Goal: Task Accomplishment & Management: Use online tool/utility

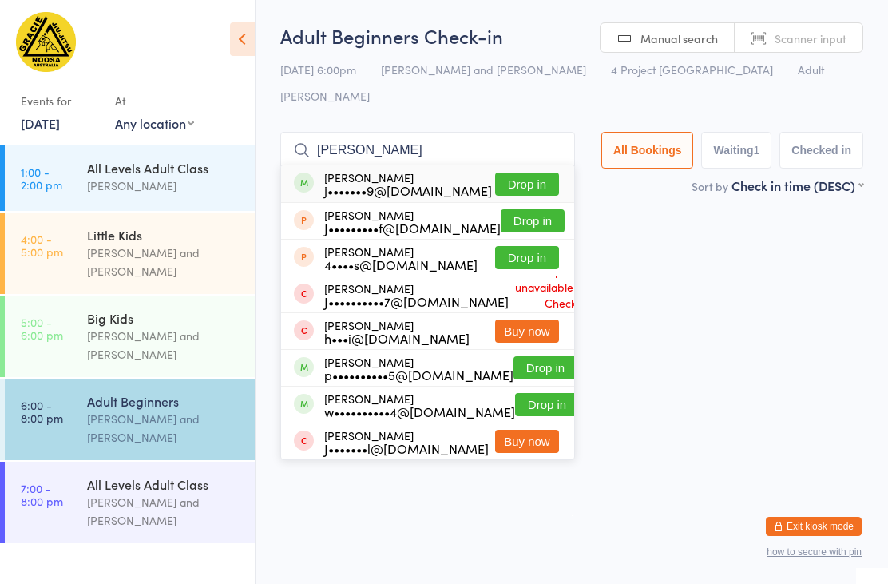
type input "[PERSON_NAME]"
click at [529, 172] on button "Drop in" at bounding box center [527, 183] width 64 height 23
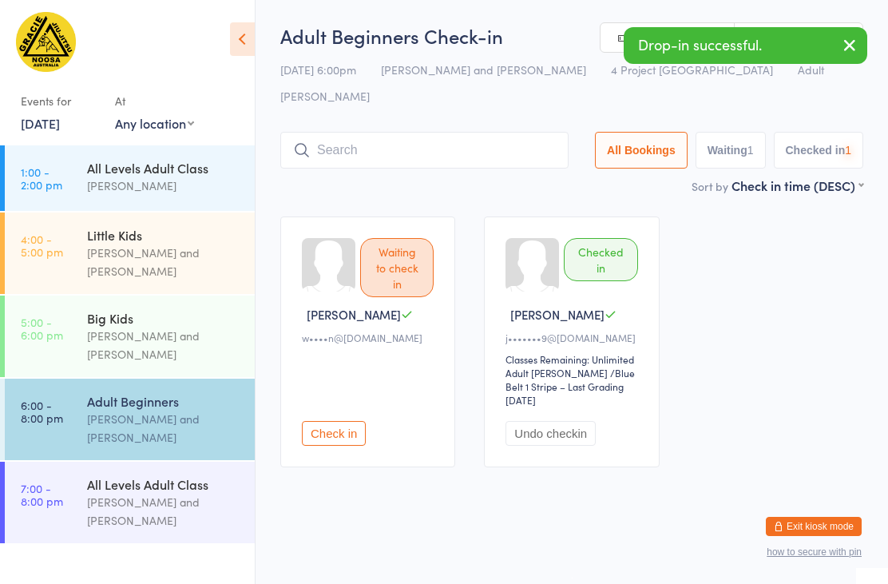
click at [470, 132] on input "search" at bounding box center [424, 150] width 288 height 37
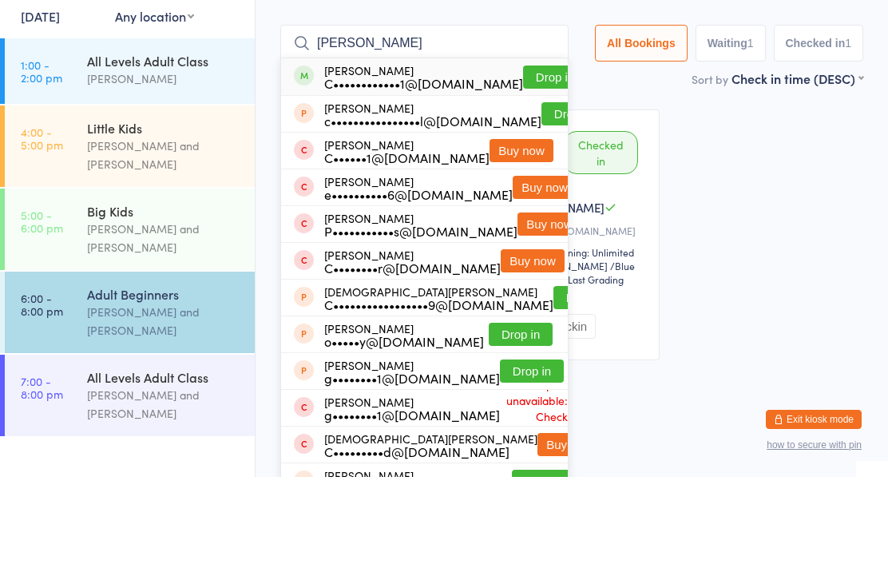
type input "[PERSON_NAME]"
click at [525, 172] on button "Drop in" at bounding box center [555, 183] width 64 height 23
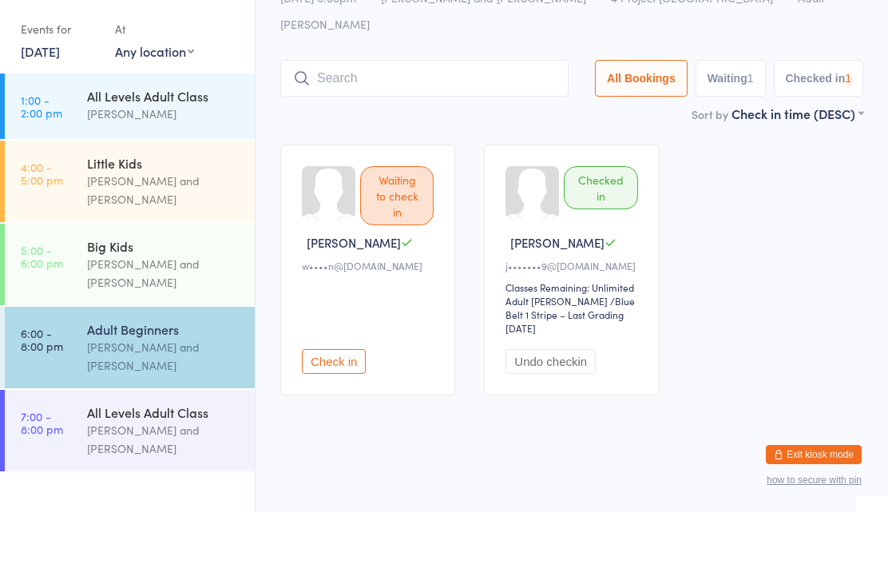
click at [460, 132] on input "search" at bounding box center [424, 150] width 288 height 37
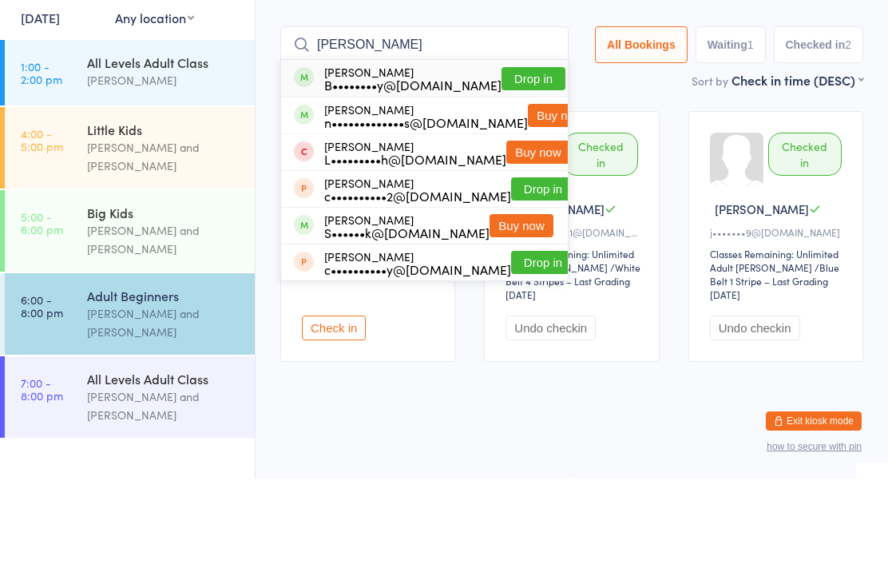
type input "[PERSON_NAME]"
click at [514, 172] on button "Drop in" at bounding box center [534, 183] width 64 height 23
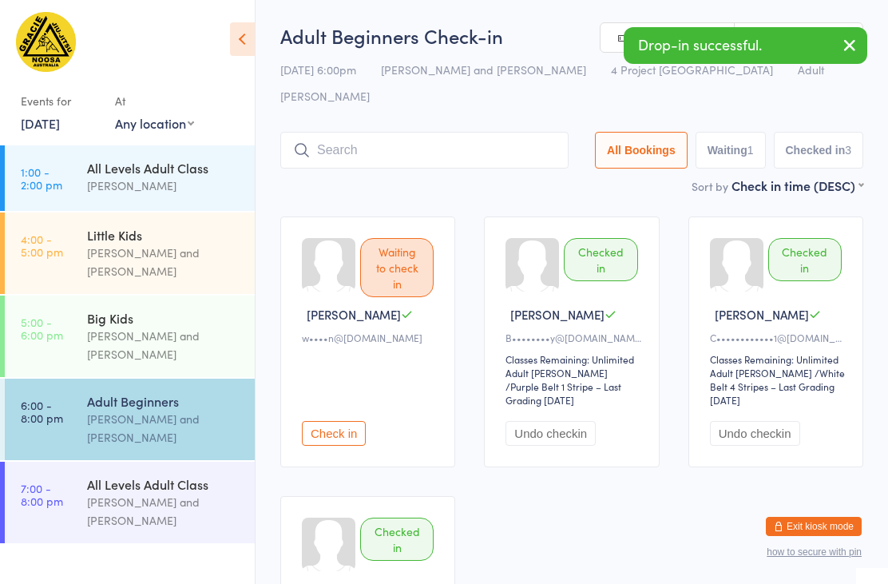
click at [439, 132] on input "search" at bounding box center [424, 150] width 288 height 37
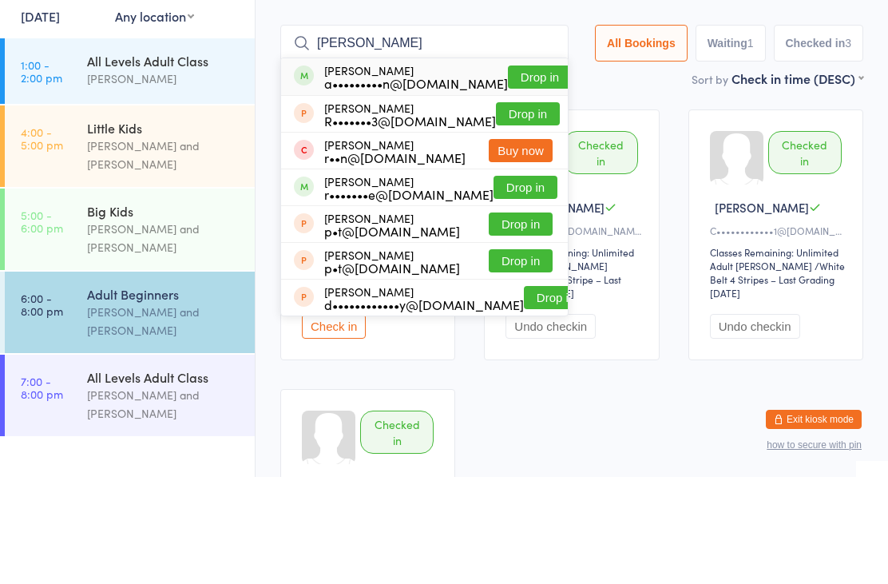
type input "[PERSON_NAME]"
click at [521, 172] on button "Drop in" at bounding box center [540, 183] width 64 height 23
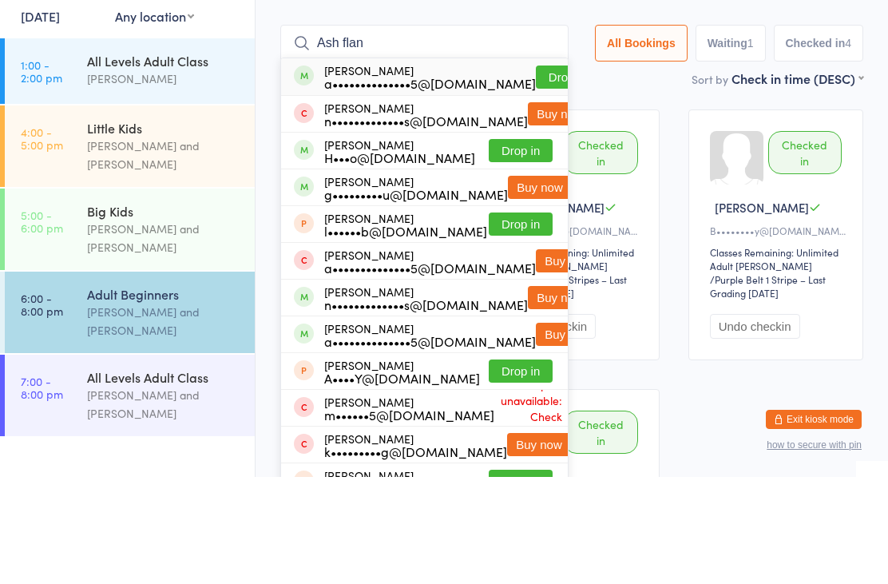
type input "Ash flan"
click at [537, 172] on button "Drop in" at bounding box center [568, 183] width 64 height 23
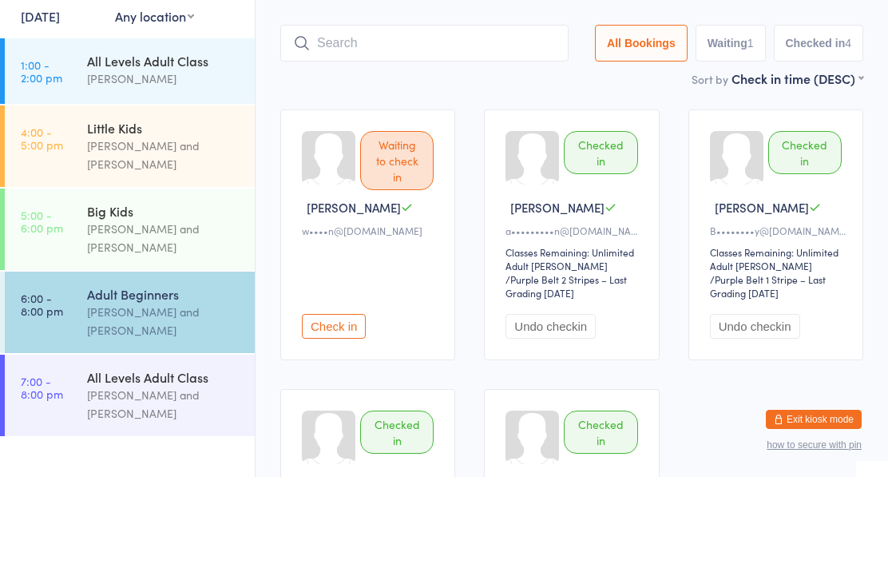
scroll to position [107, 0]
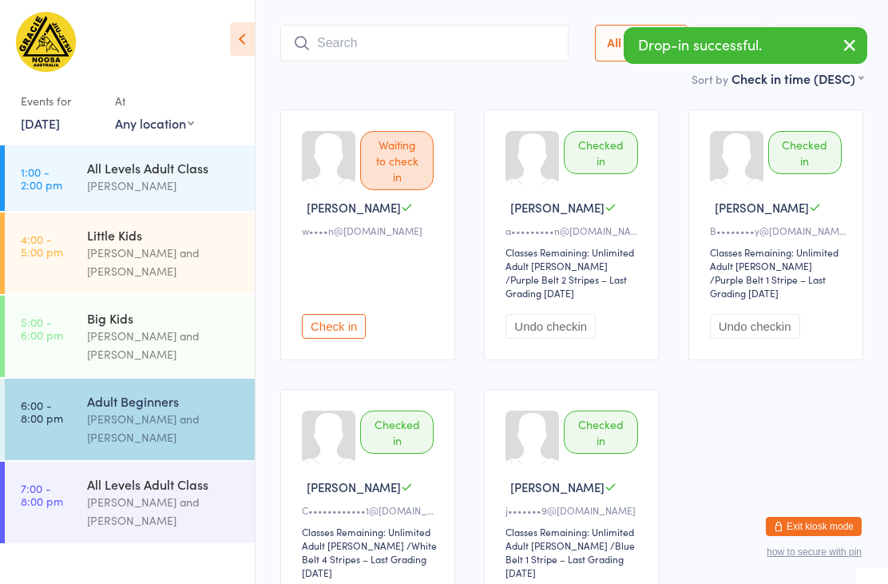
click at [461, 34] on input "search" at bounding box center [424, 43] width 288 height 37
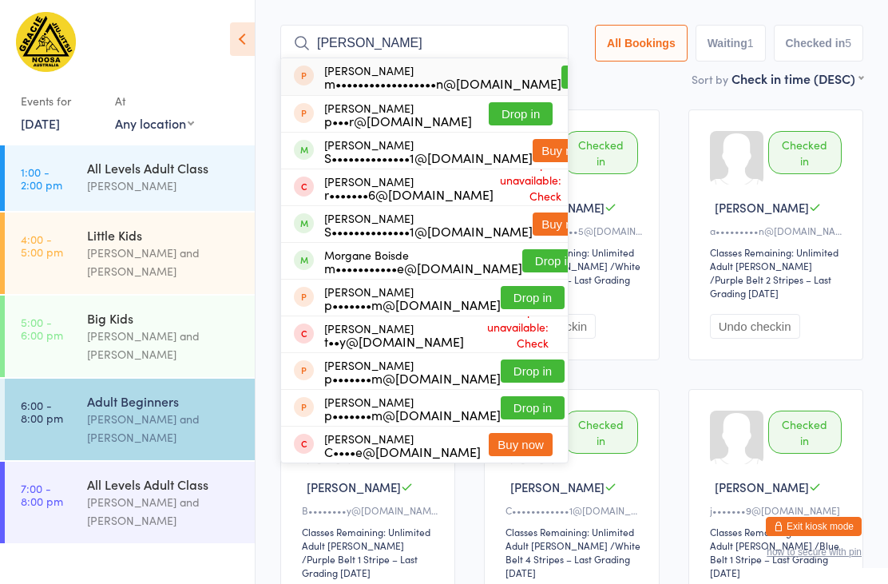
type input "[PERSON_NAME]"
click at [523, 249] on button "Drop in" at bounding box center [554, 260] width 64 height 23
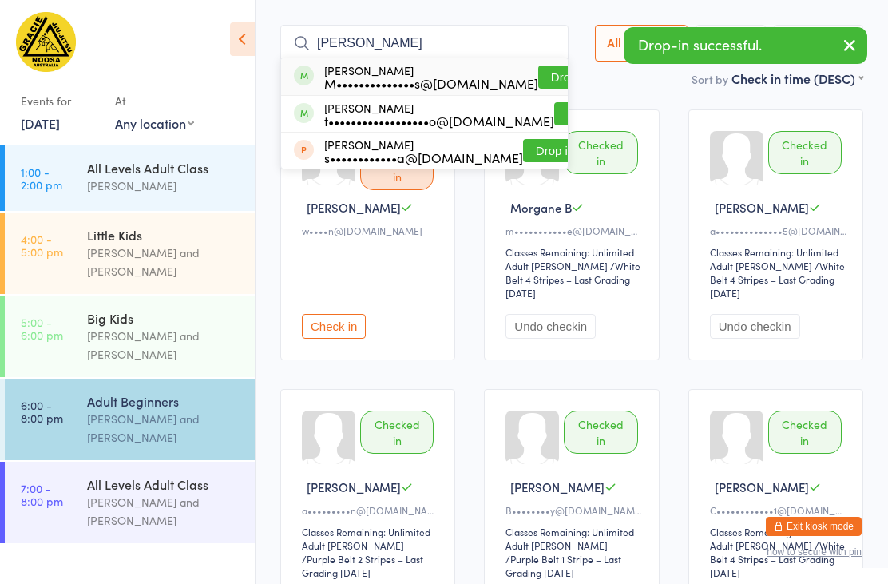
type input "[PERSON_NAME]"
click at [538, 65] on button "Drop in" at bounding box center [570, 76] width 64 height 23
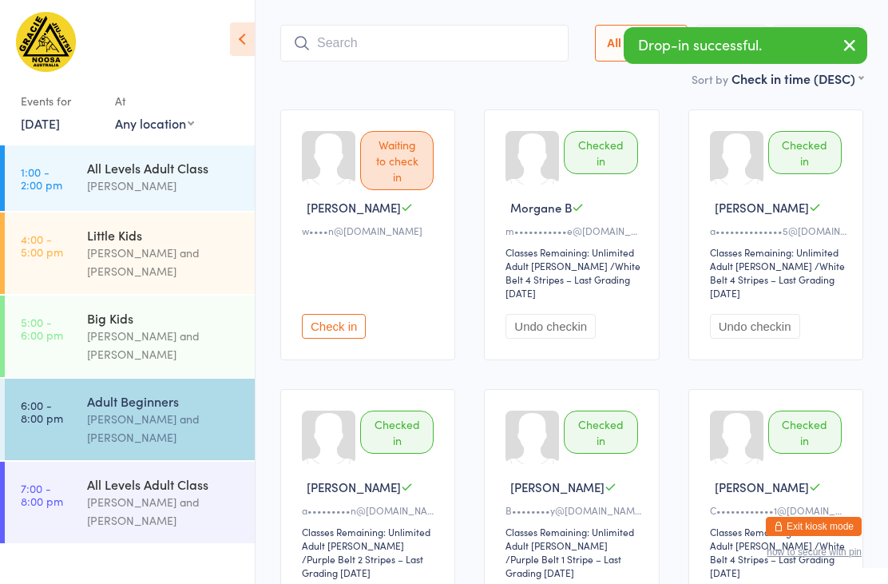
click at [460, 25] on input "search" at bounding box center [424, 43] width 288 height 37
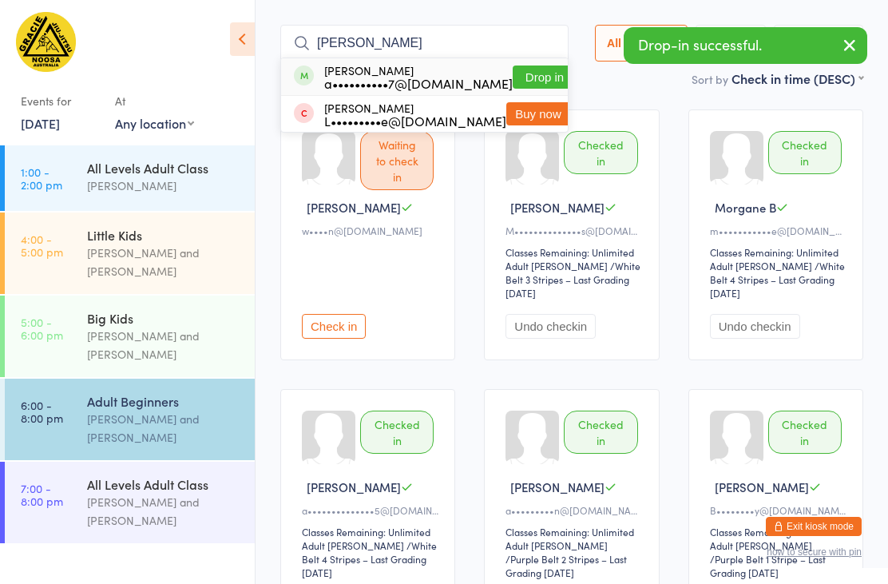
type input "[PERSON_NAME]"
click at [513, 65] on button "Drop in" at bounding box center [545, 76] width 64 height 23
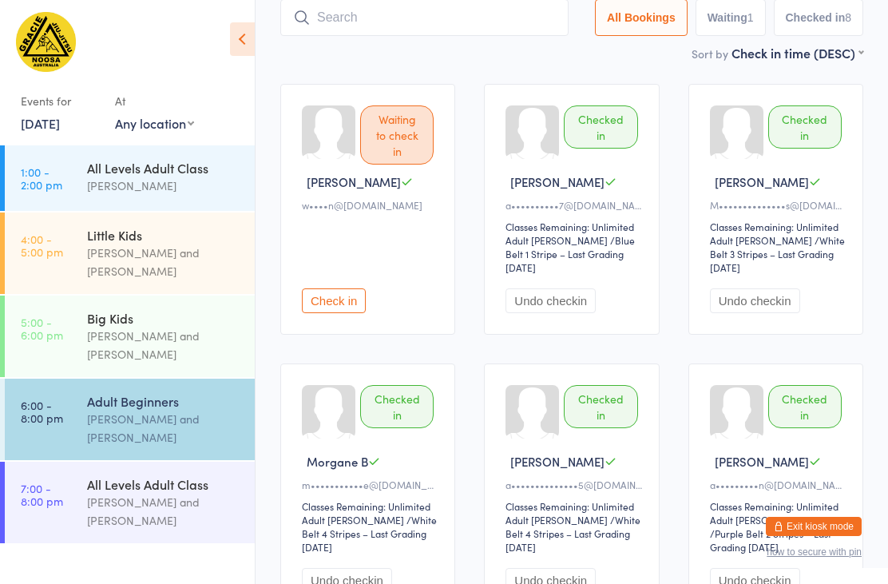
scroll to position [0, 0]
